Goal: Task Accomplishment & Management: Complete application form

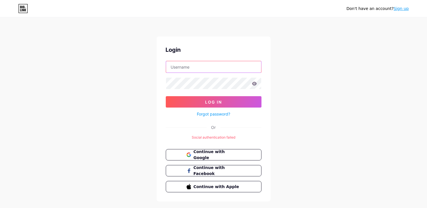
click at [224, 67] on input "text" at bounding box center [213, 66] width 95 height 11
click at [221, 153] on span "Continue with Google" at bounding box center [217, 155] width 48 height 12
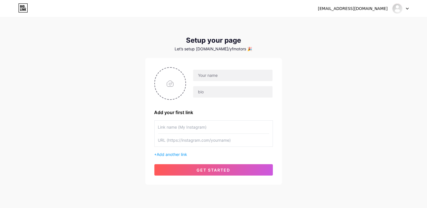
click at [408, 9] on icon at bounding box center [407, 9] width 3 height 2
click at [397, 21] on link "Dashboard" at bounding box center [373, 23] width 71 height 15
click at [242, 47] on div "Let’s setup bio.link/yfmotors 🎉" at bounding box center [213, 49] width 137 height 5
click at [242, 49] on div "Let’s setup bio.link/yfmotors 🎉" at bounding box center [213, 49] width 137 height 5
click at [238, 49] on div "Let’s setup bio.link/yfmotors 🎉" at bounding box center [213, 49] width 137 height 5
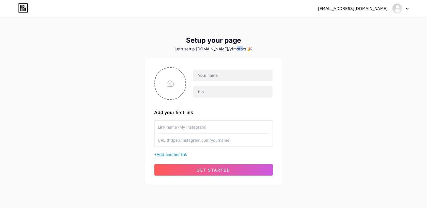
click at [238, 49] on div "Let’s setup bio.link/yfmotors 🎉" at bounding box center [213, 49] width 137 height 5
click at [239, 48] on div "Let’s setup bio.link/yfmotors 🎉" at bounding box center [213, 49] width 137 height 5
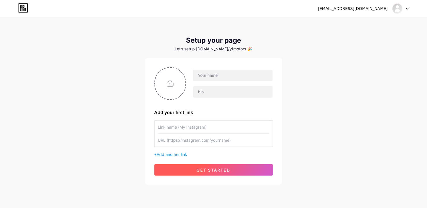
click at [203, 166] on button "get started" at bounding box center [213, 169] width 118 height 11
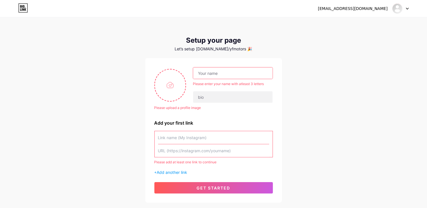
click at [25, 7] on icon at bounding box center [23, 7] width 10 height 9
